Goal: Task Accomplishment & Management: Manage account settings

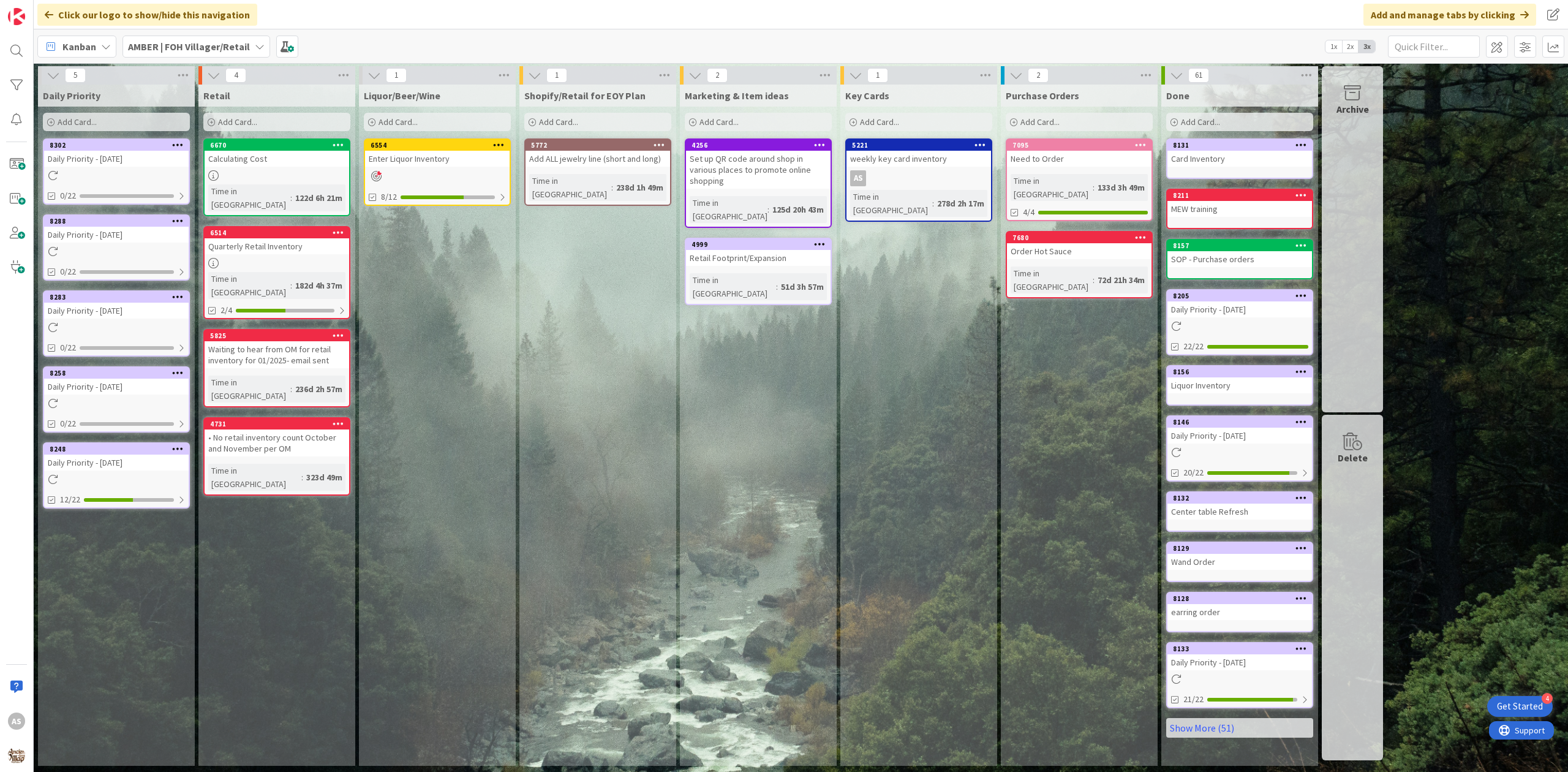
click at [122, 230] on div "Daily Priority - [DATE]" at bounding box center [117, 235] width 144 height 16
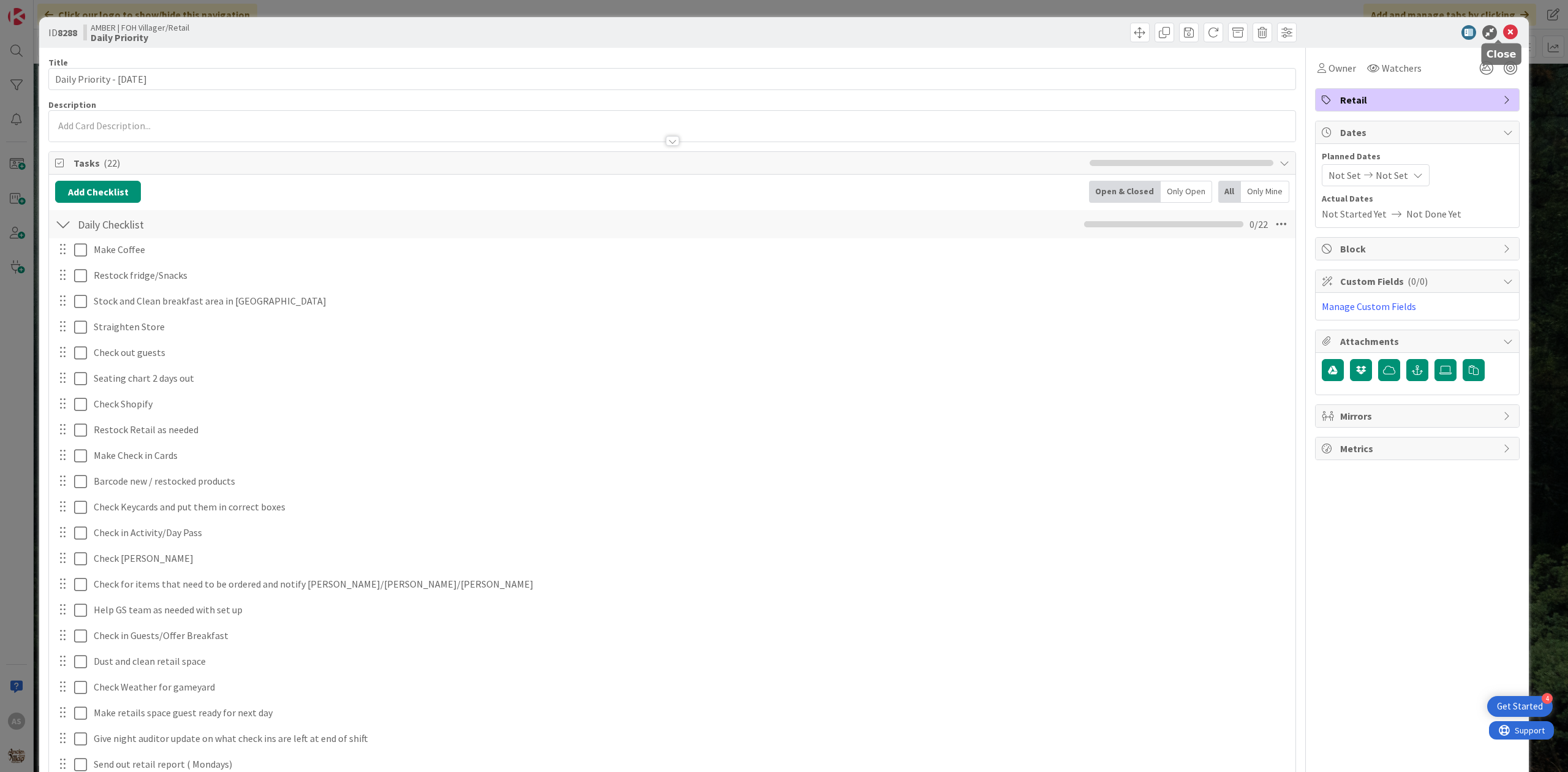
click at [1510, 35] on div "ID 8288 AMBER | FOH Villager/Retail Daily Priority" at bounding box center [784, 33] width 1490 height 31
click at [1503, 35] on icon at bounding box center [1510, 32] width 15 height 15
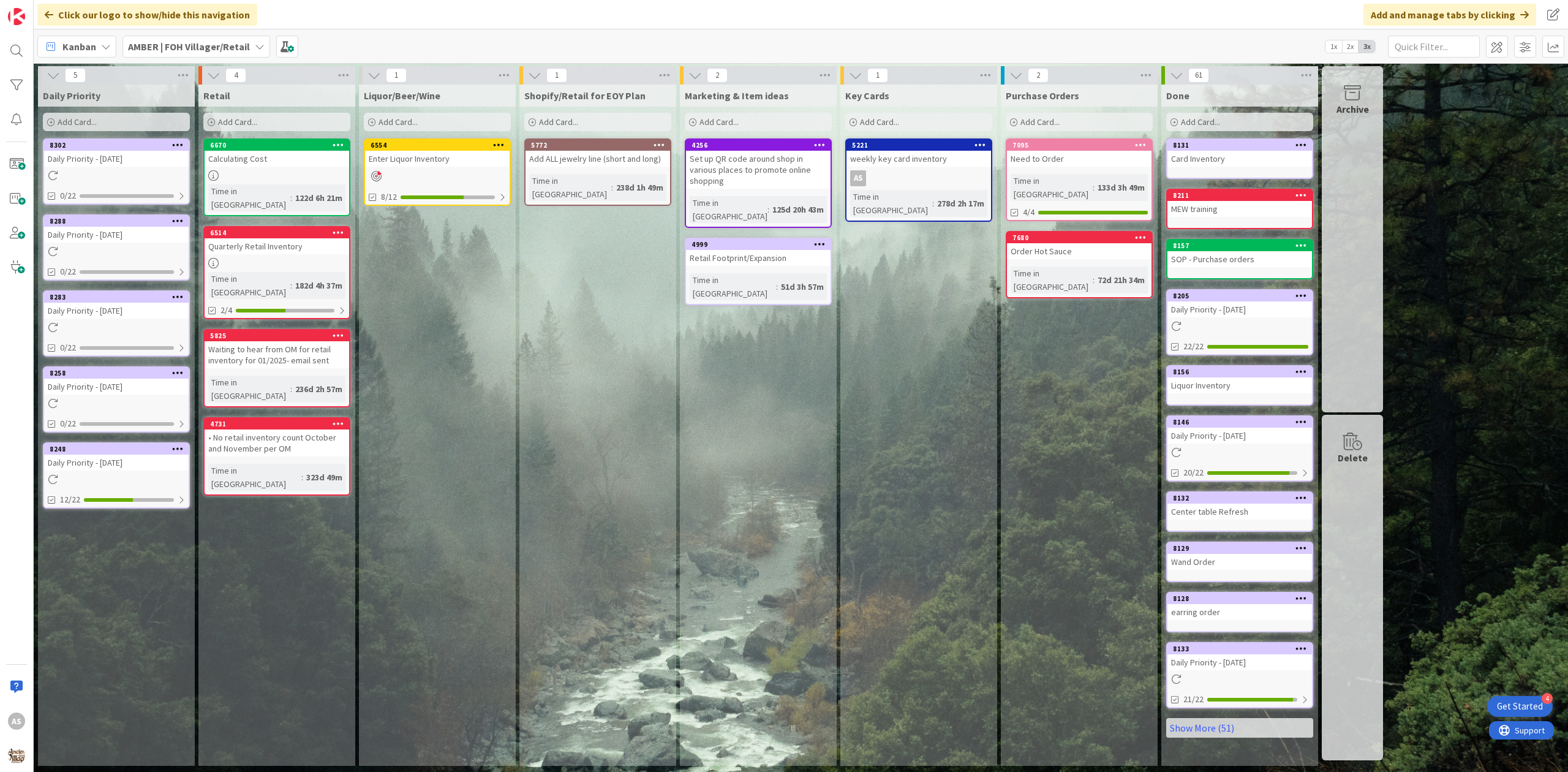
click at [180, 140] on icon at bounding box center [178, 144] width 12 height 9
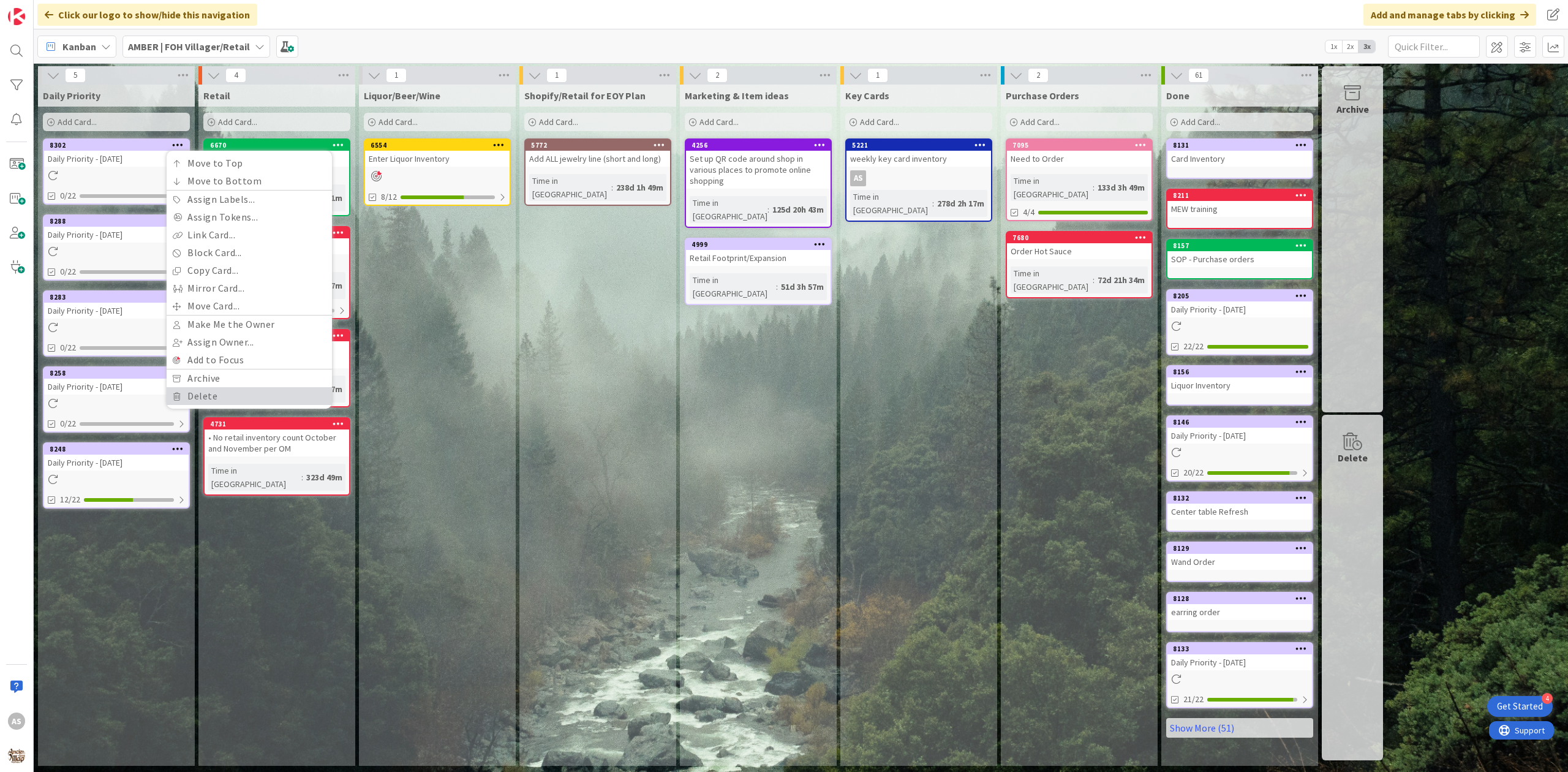
click at [243, 403] on link "Delete" at bounding box center [249, 396] width 165 height 17
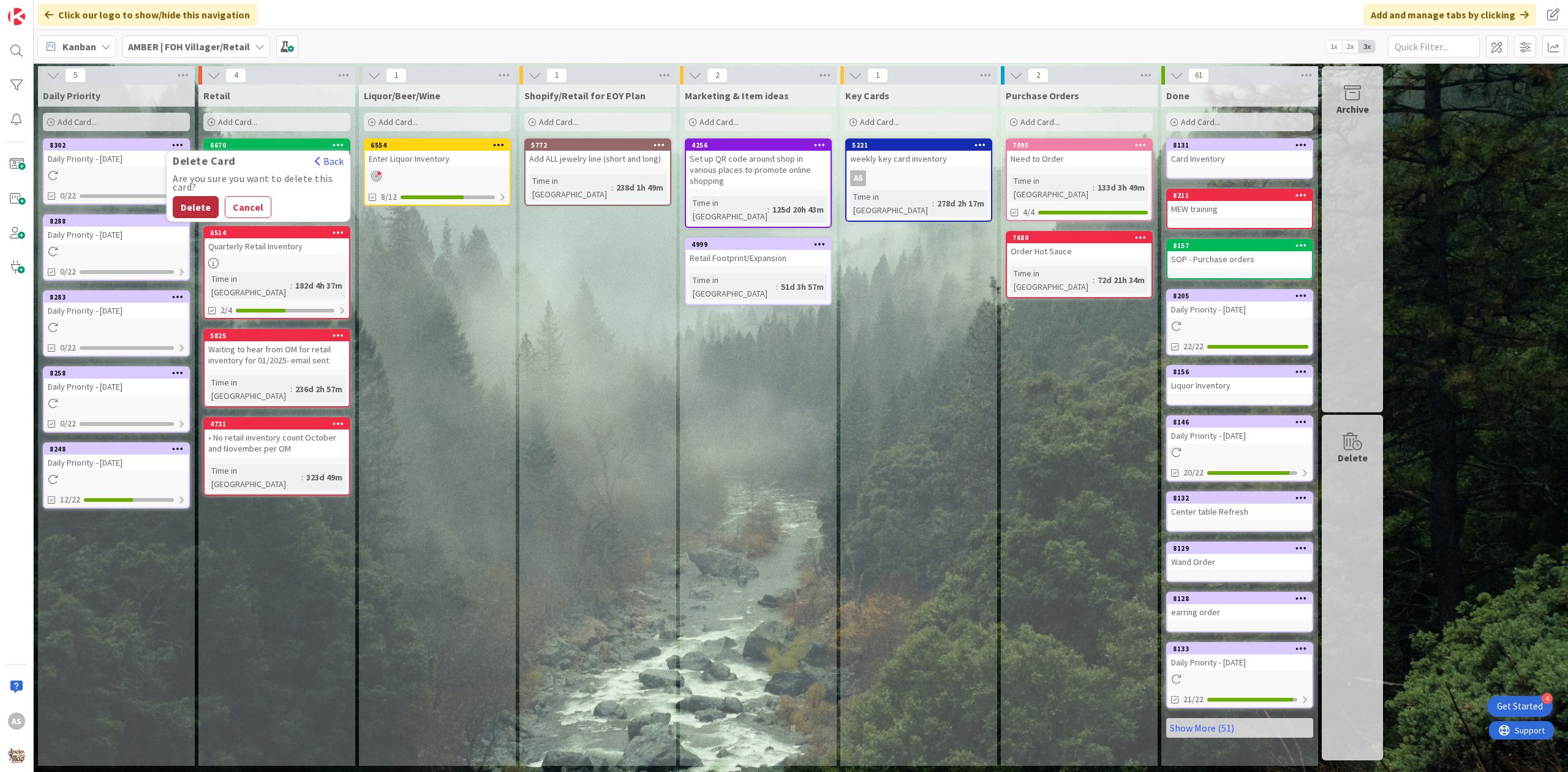
click at [214, 200] on button "Delete" at bounding box center [195, 207] width 46 height 22
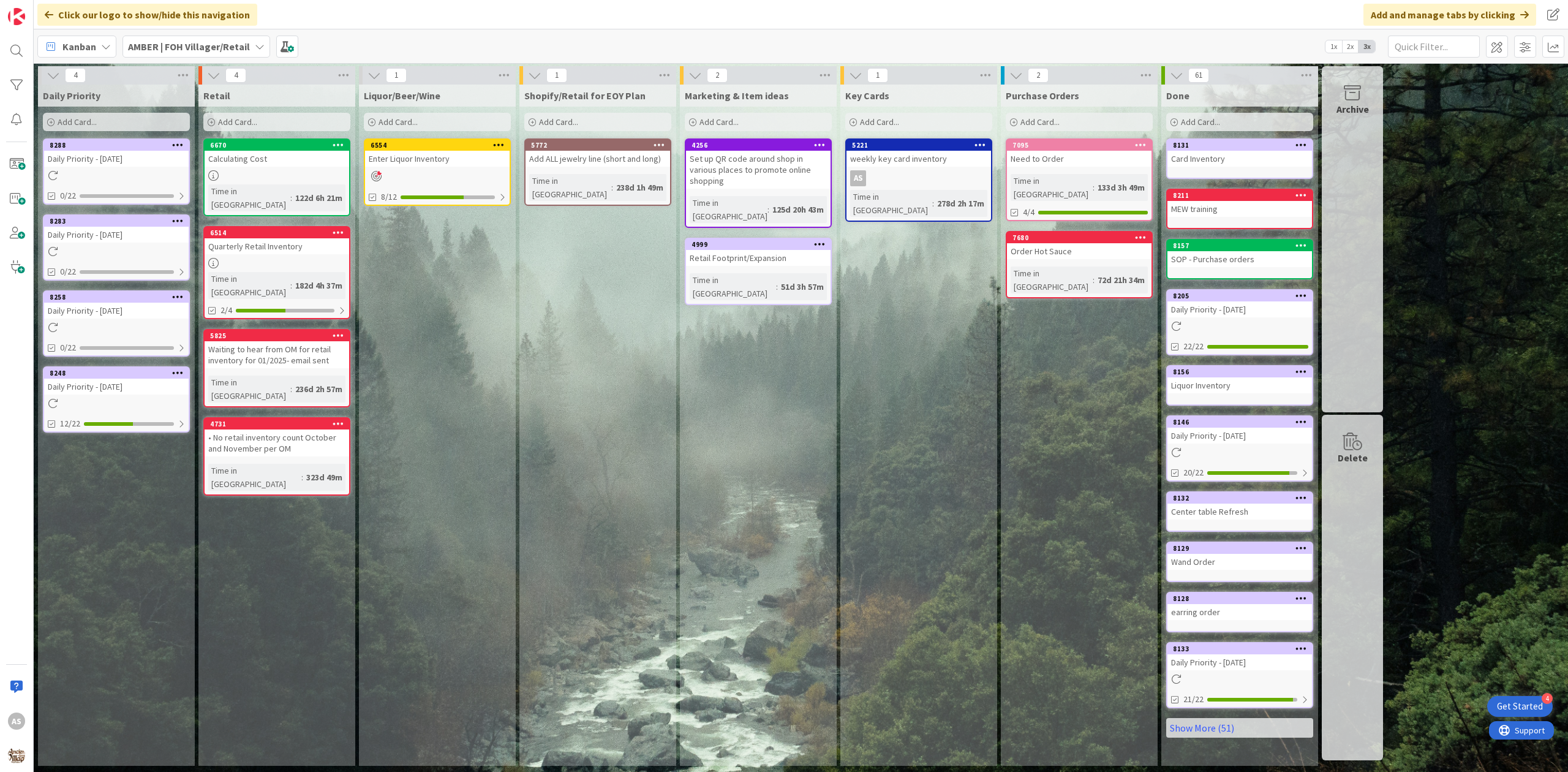
click at [178, 143] on icon at bounding box center [178, 144] width 12 height 9
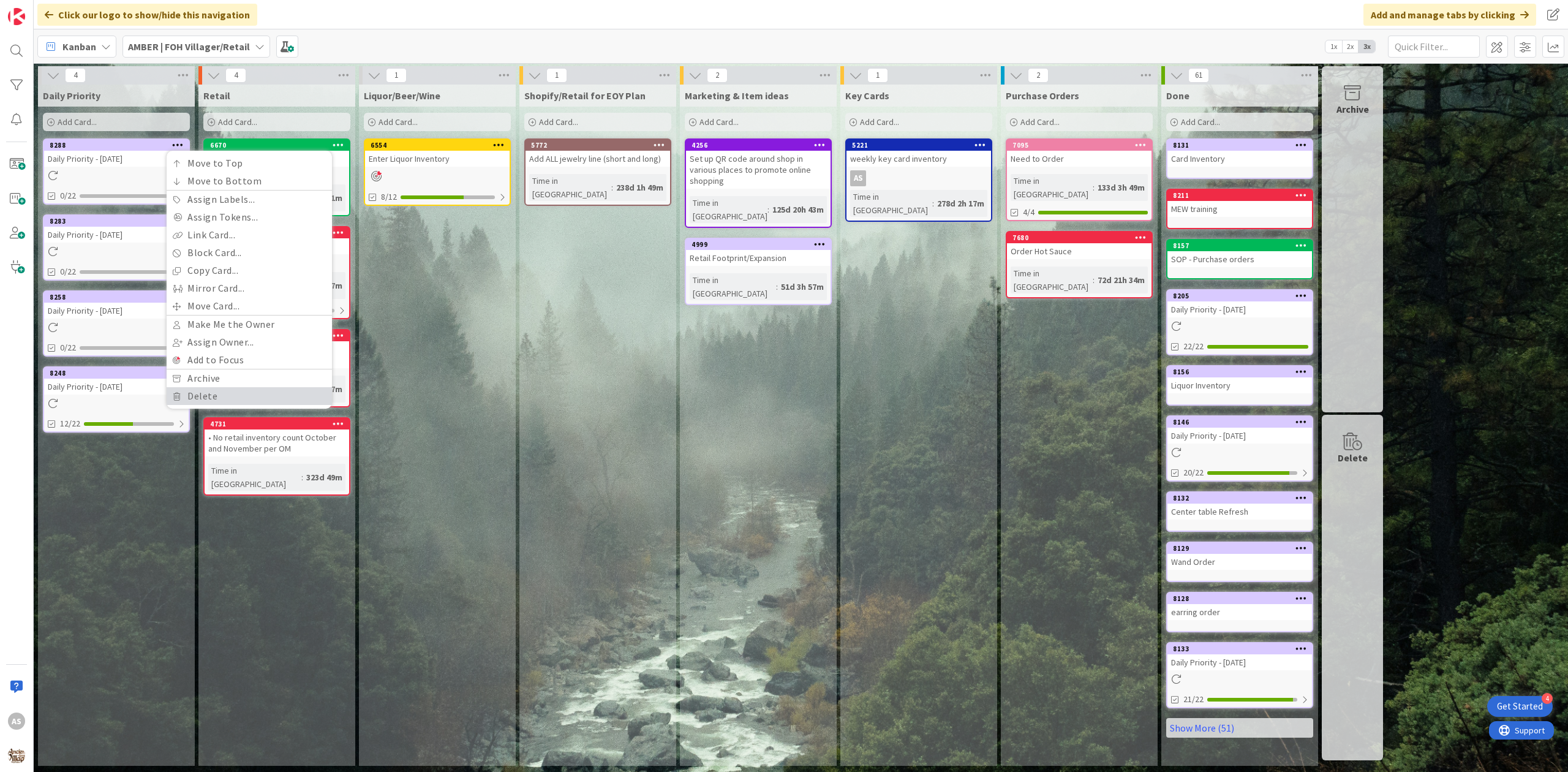
drag, startPoint x: 224, startPoint y: 397, endPoint x: 214, endPoint y: 386, distance: 14.9
click at [222, 397] on link "Delete" at bounding box center [249, 396] width 165 height 17
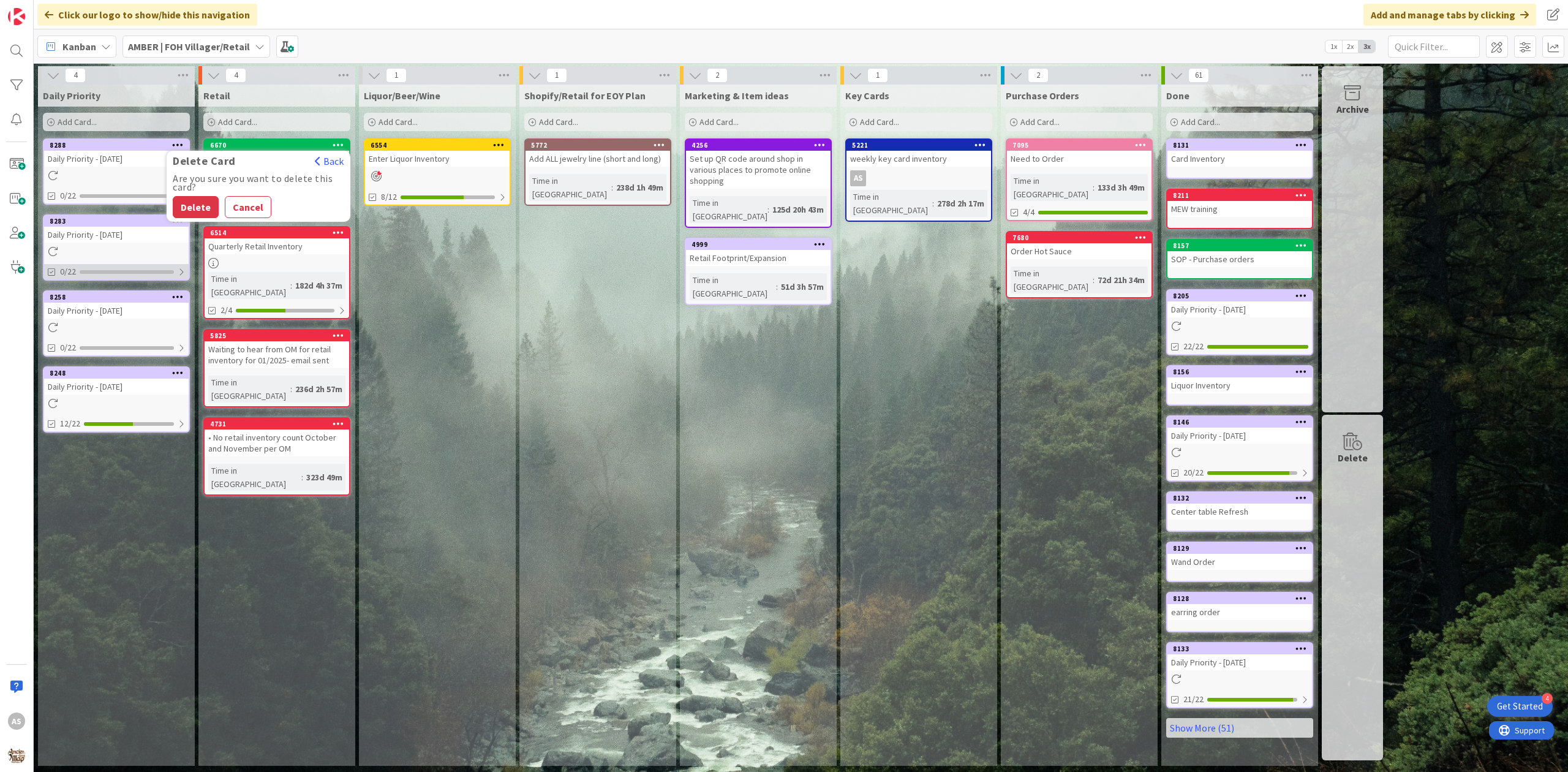
drag, startPoint x: 198, startPoint y: 214, endPoint x: 174, endPoint y: 187, distance: 36.1
click at [194, 209] on button "Delete" at bounding box center [195, 207] width 46 height 22
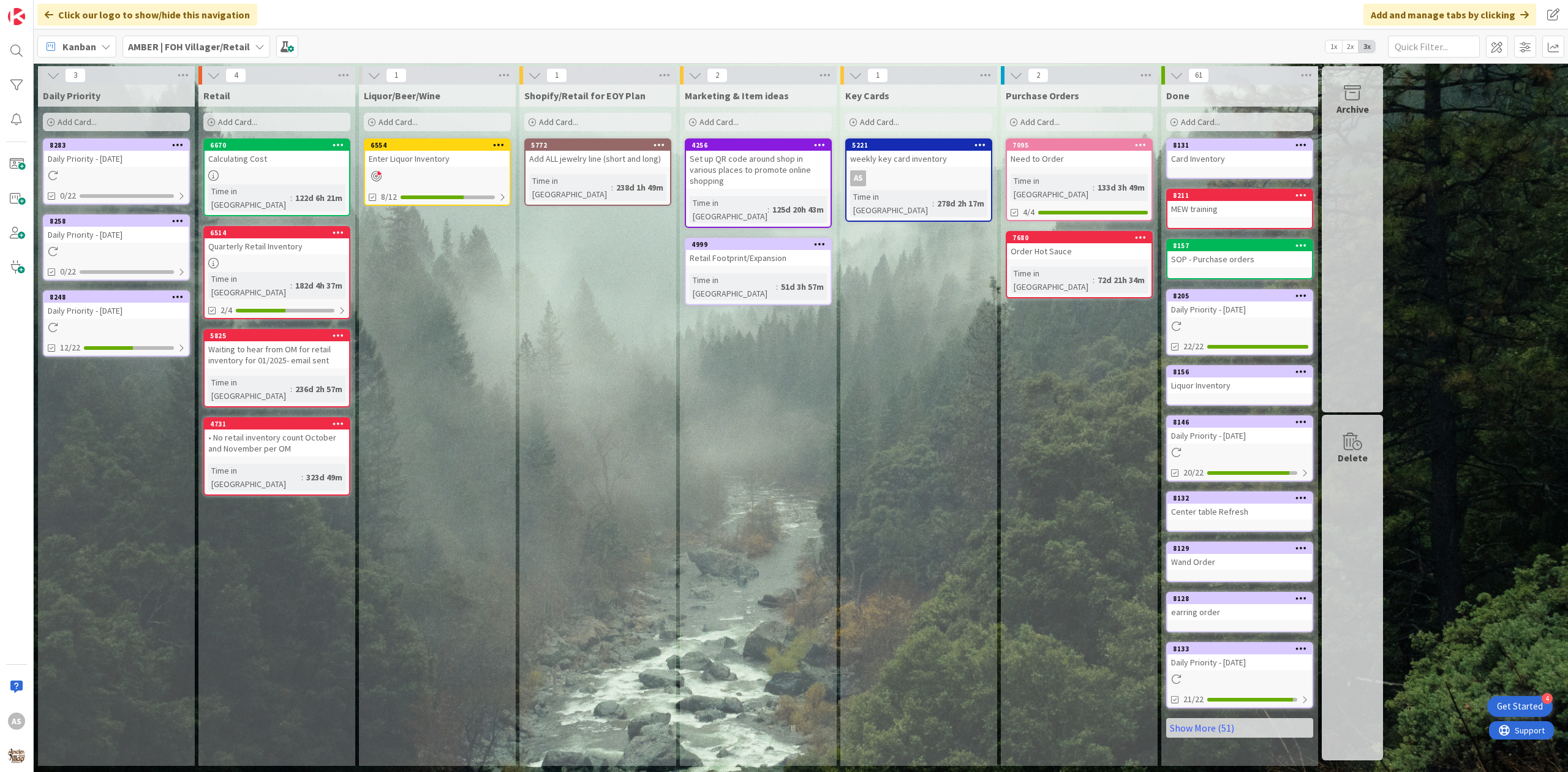
click at [176, 144] on icon at bounding box center [178, 144] width 12 height 9
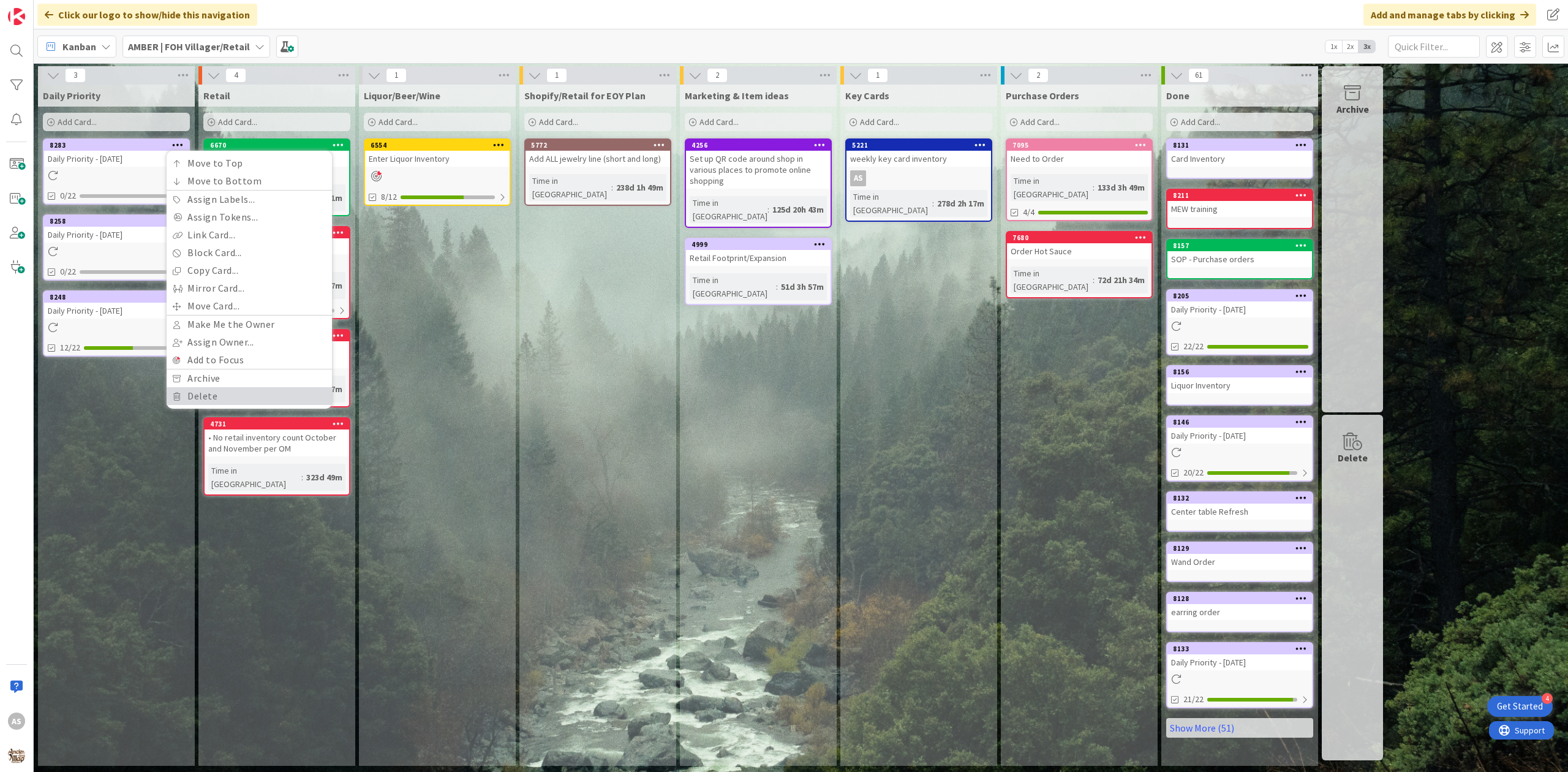
click at [236, 402] on link "Delete" at bounding box center [249, 396] width 165 height 17
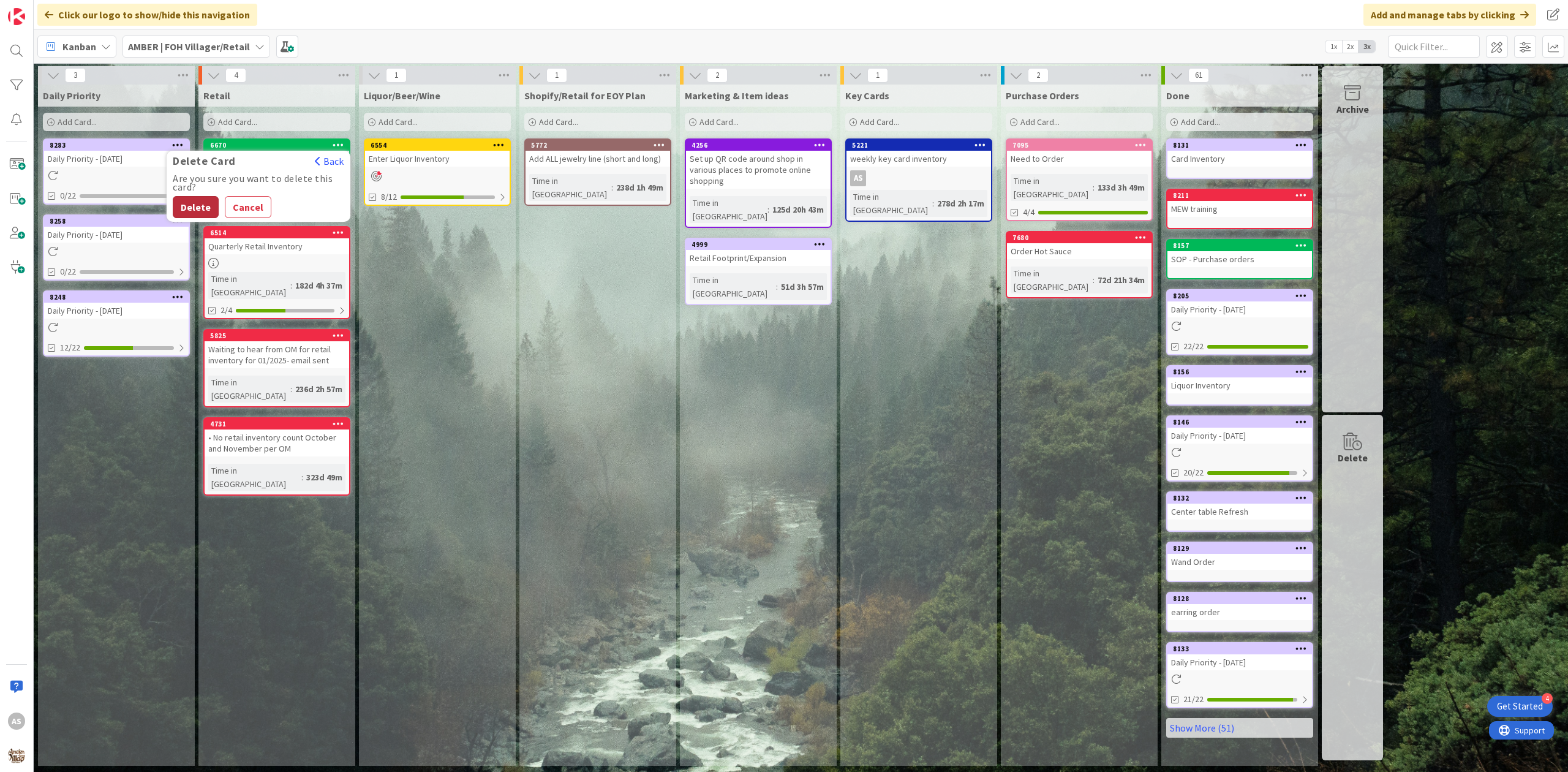
click at [184, 209] on button "Delete" at bounding box center [195, 207] width 46 height 22
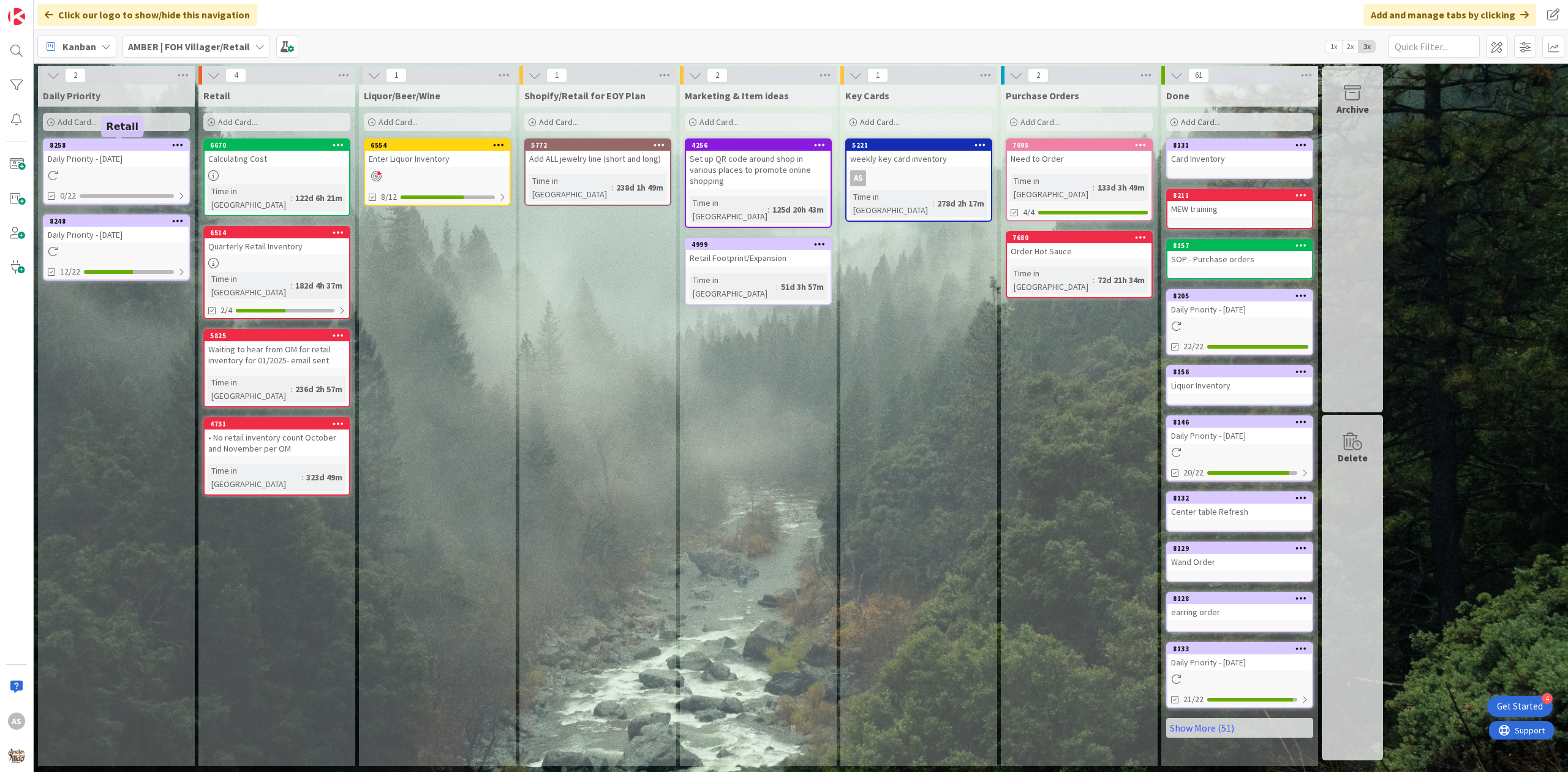
click at [180, 142] on icon at bounding box center [178, 144] width 12 height 9
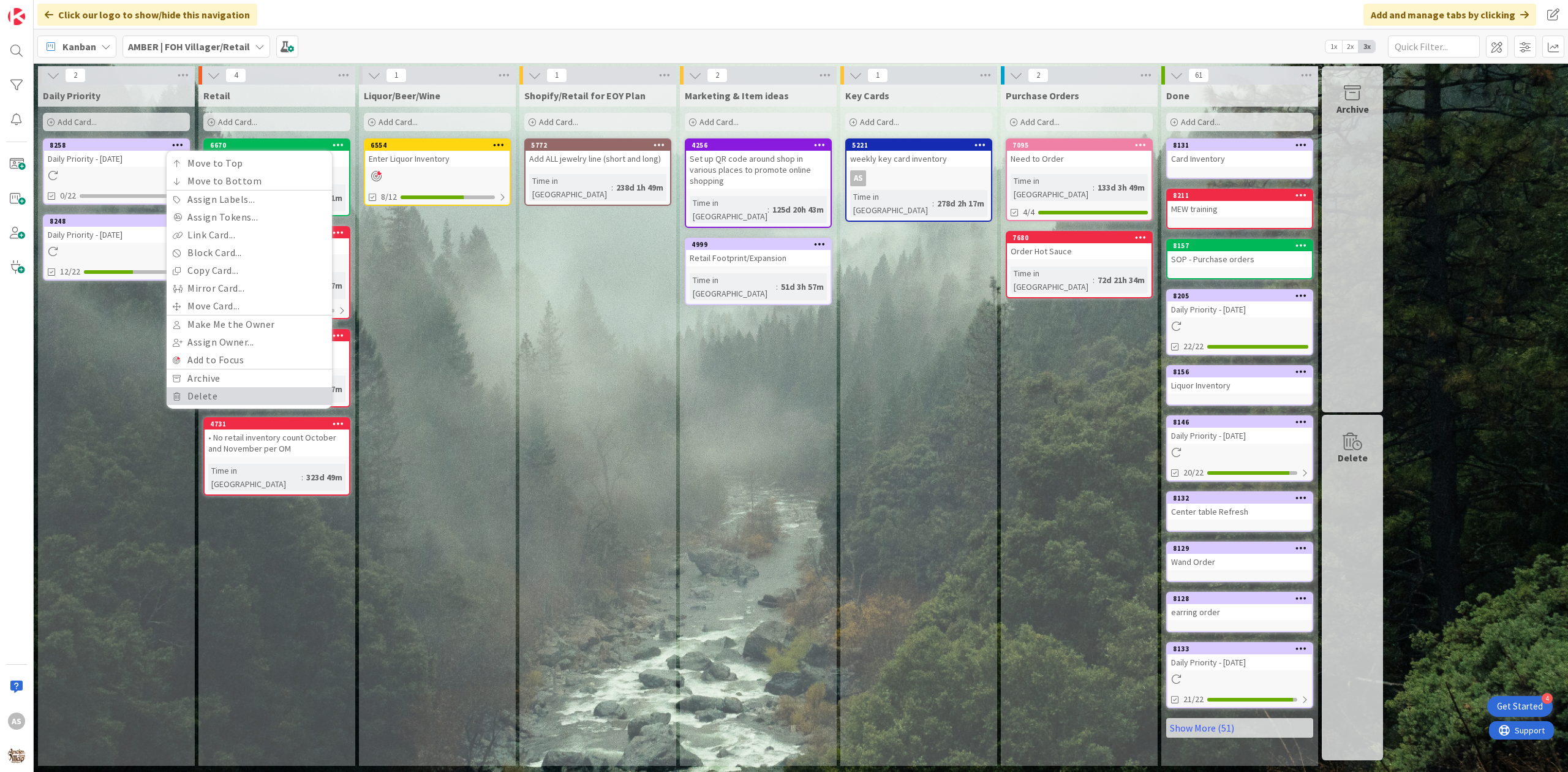
click at [209, 391] on link "Delete" at bounding box center [249, 396] width 165 height 17
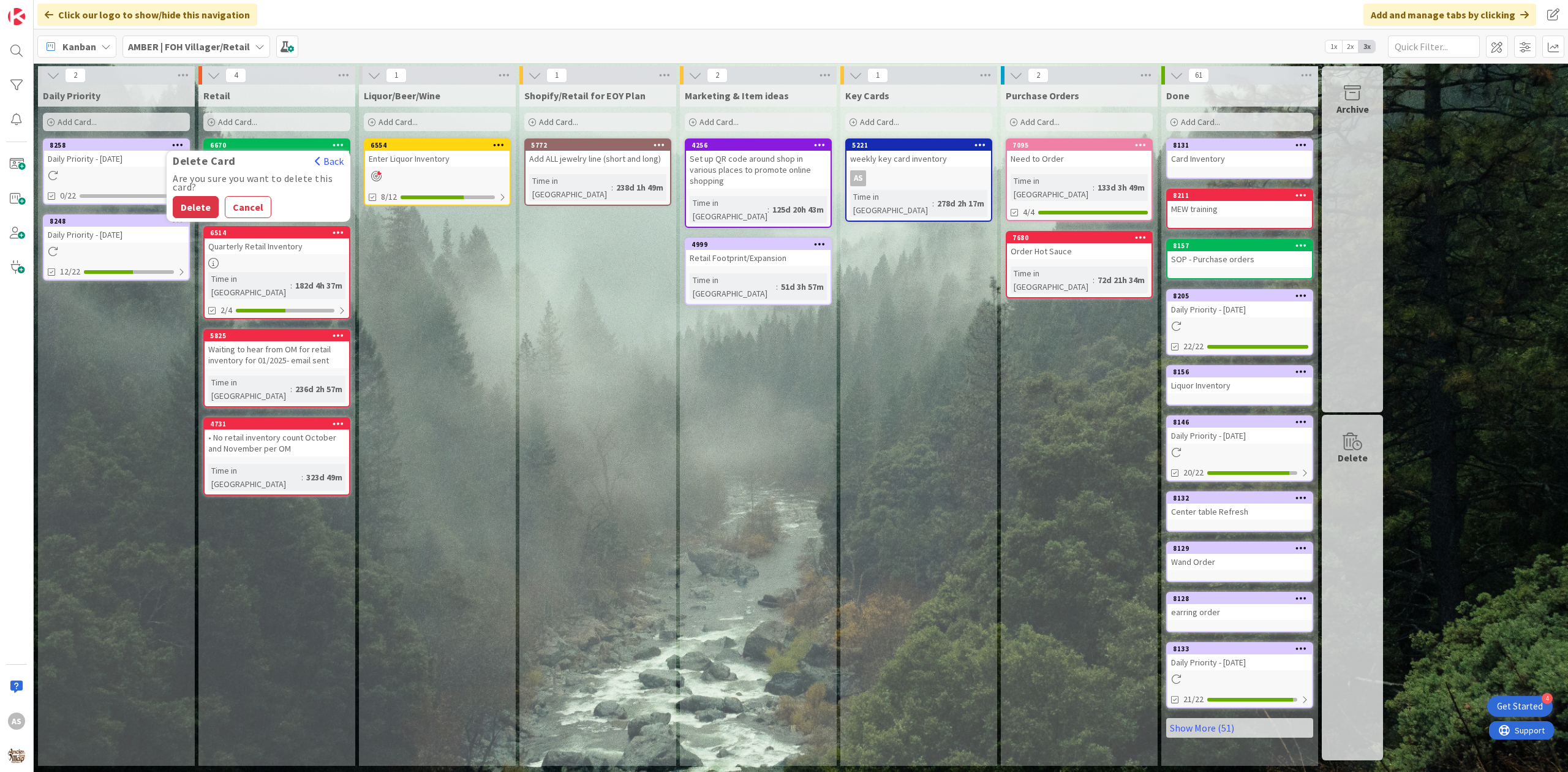
drag, startPoint x: 184, startPoint y: 208, endPoint x: 167, endPoint y: 178, distance: 34.5
click at [182, 206] on button "Delete" at bounding box center [195, 207] width 46 height 22
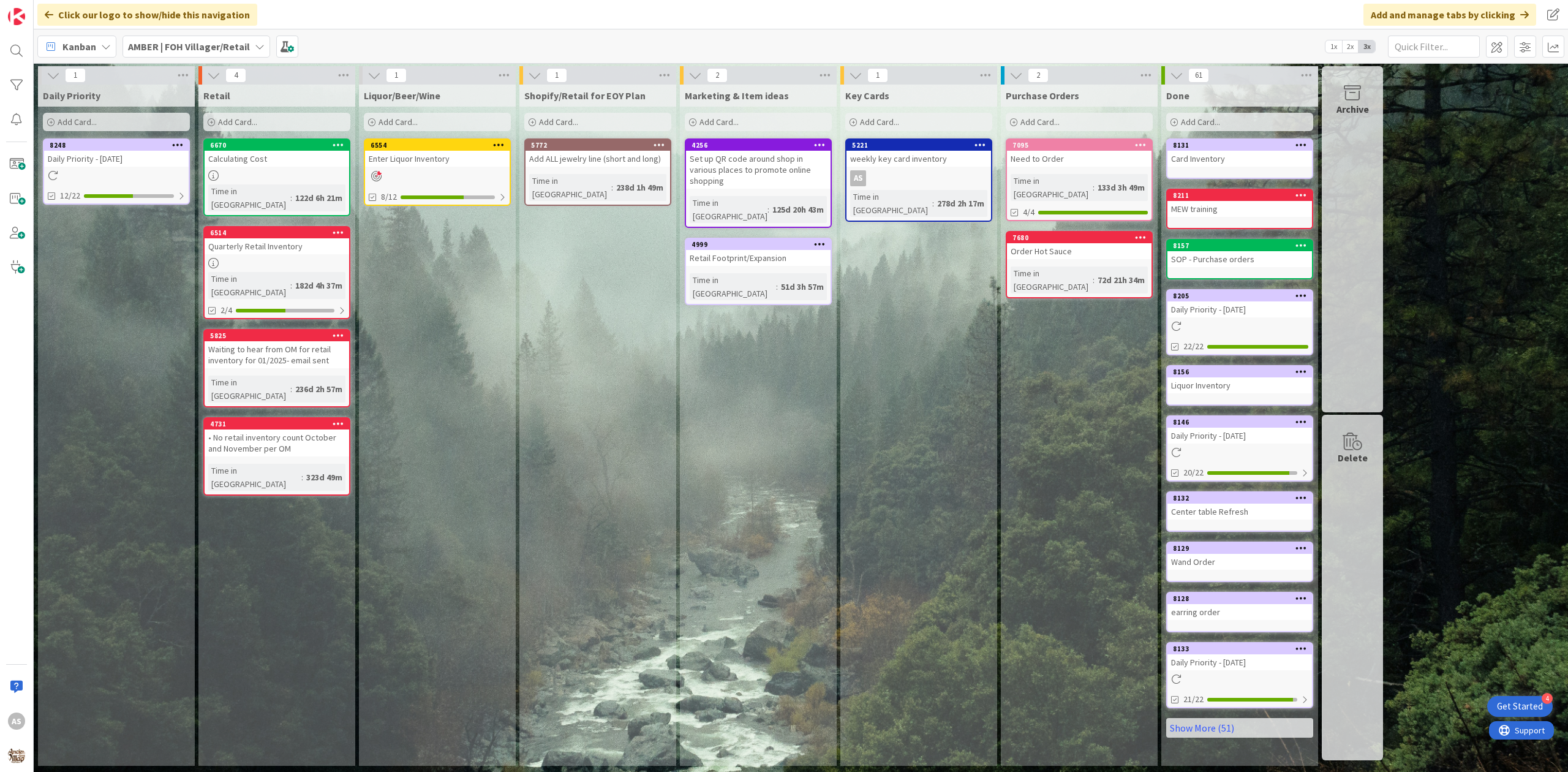
drag, startPoint x: 182, startPoint y: 136, endPoint x: 182, endPoint y: 142, distance: 6.0
click at [182, 140] on div "Daily Priority Add Card... 8248 Daily Priority - [DATE] 12/22" at bounding box center [116, 425] width 157 height 681
click at [182, 142] on icon at bounding box center [178, 144] width 12 height 9
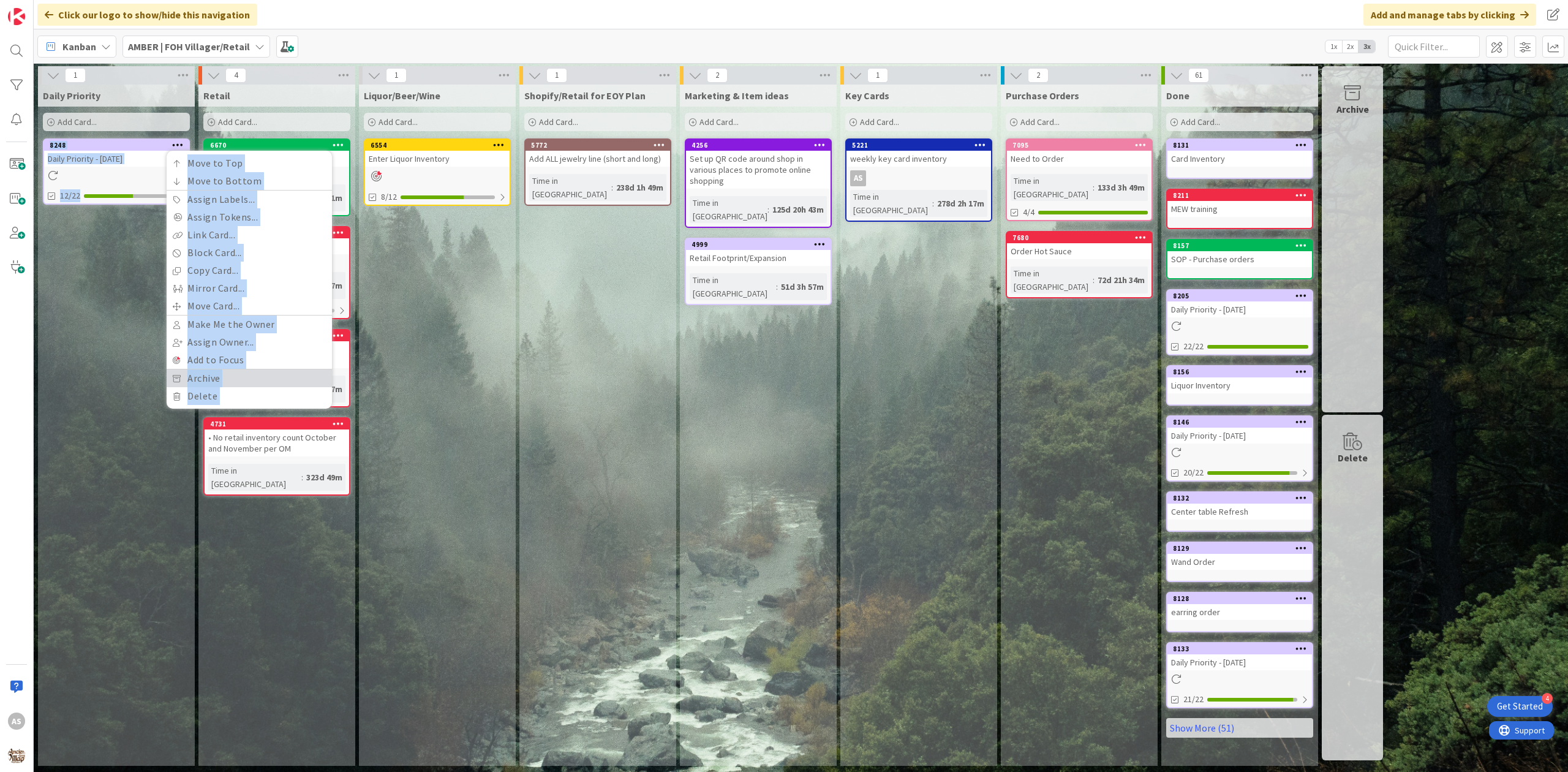
click at [230, 385] on link "Archive" at bounding box center [249, 378] width 165 height 17
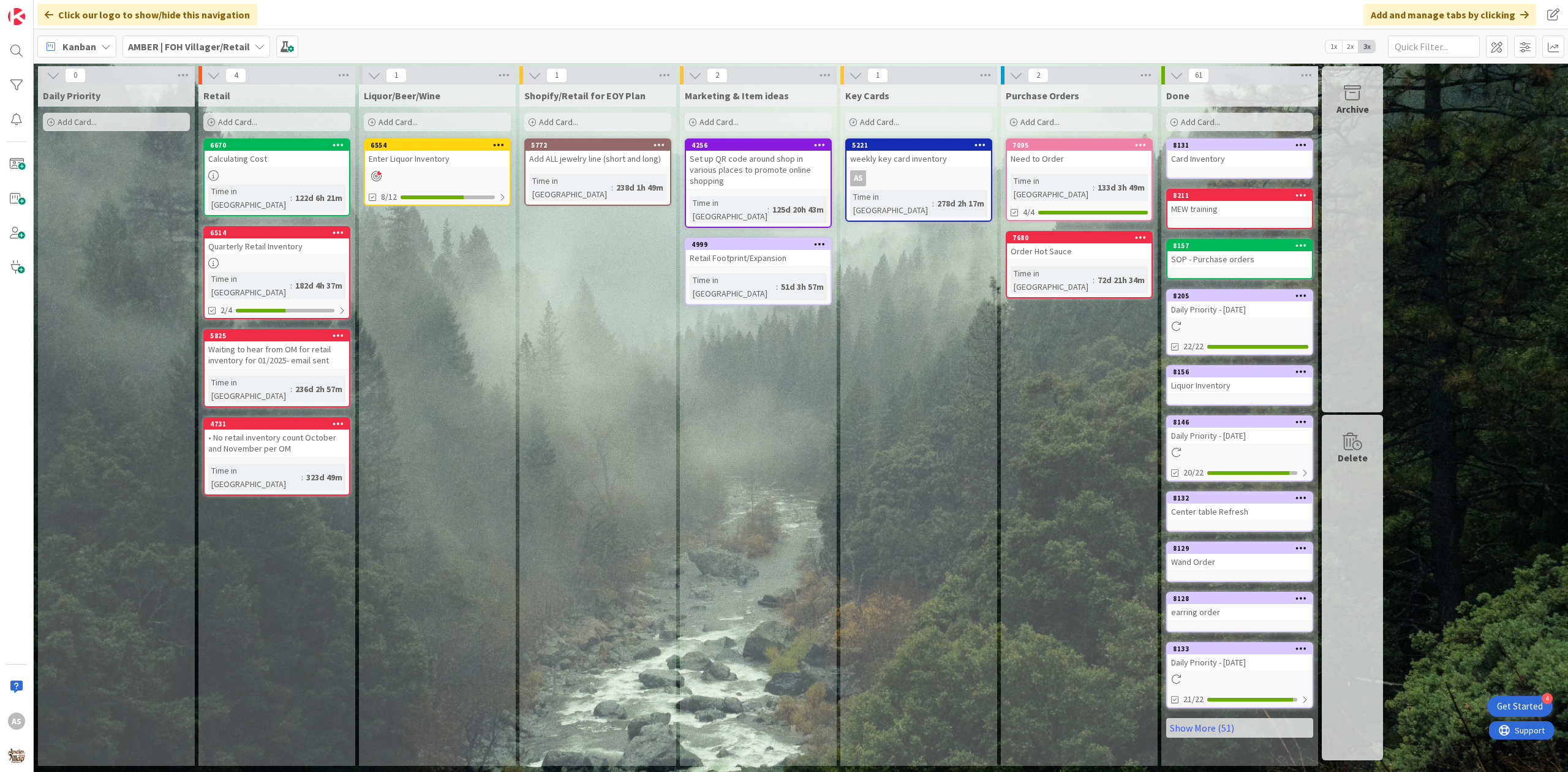
drag, startPoint x: 114, startPoint y: 265, endPoint x: 142, endPoint y: 240, distance: 37.5
click at [117, 263] on div "Daily Priority Add Card..." at bounding box center [116, 425] width 157 height 681
